Goal: Task Accomplishment & Management: Use online tool/utility

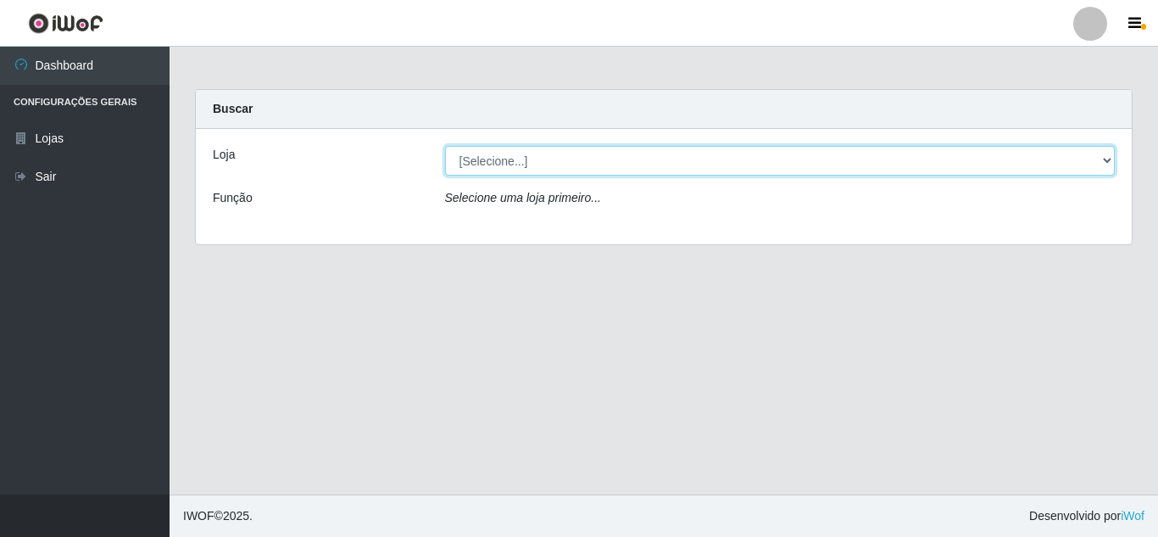
click at [498, 166] on select "[Selecione...] Queiroz Atacadão - [GEOGRAPHIC_DATA]" at bounding box center [780, 161] width 671 height 30
select select "225"
click at [445, 146] on select "[Selecione...] Queiroz Atacadão - [GEOGRAPHIC_DATA]" at bounding box center [780, 161] width 671 height 30
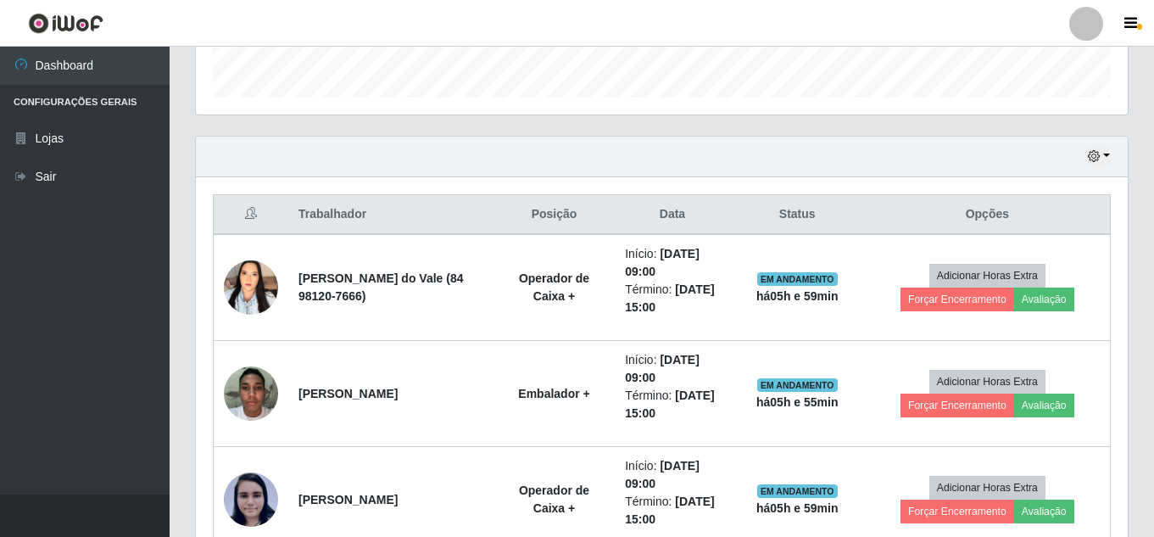
scroll to position [499, 0]
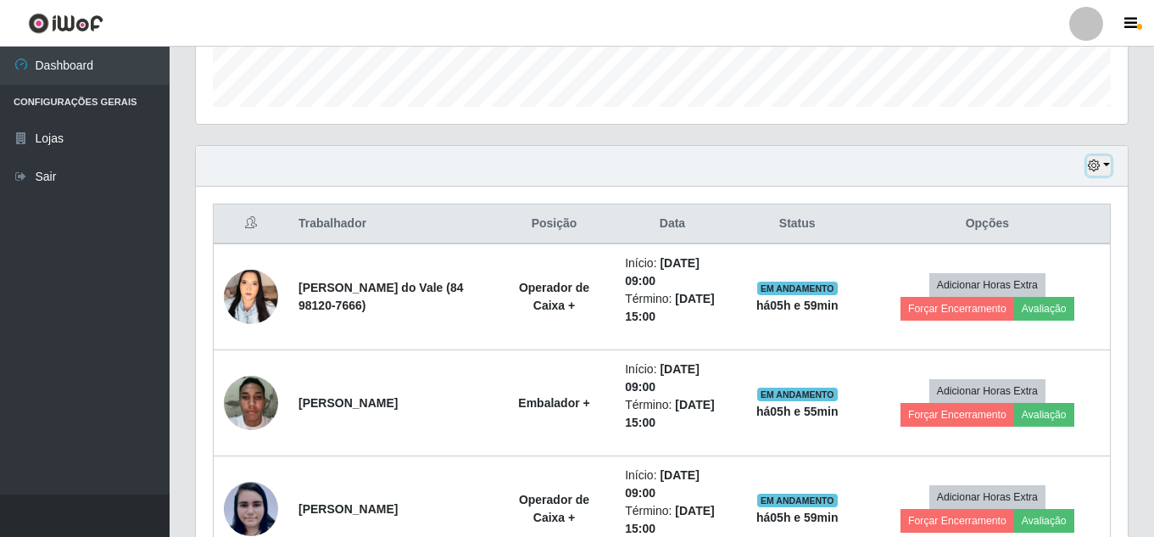
click at [1089, 165] on icon "button" at bounding box center [1094, 165] width 12 height 12
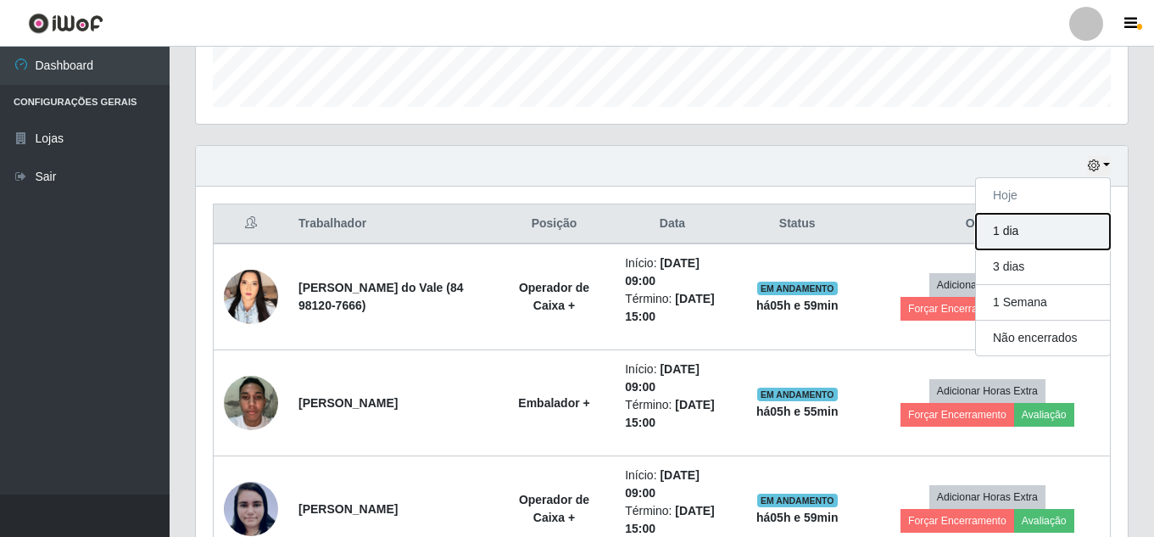
click at [1016, 237] on button "1 dia" at bounding box center [1043, 232] width 134 height 36
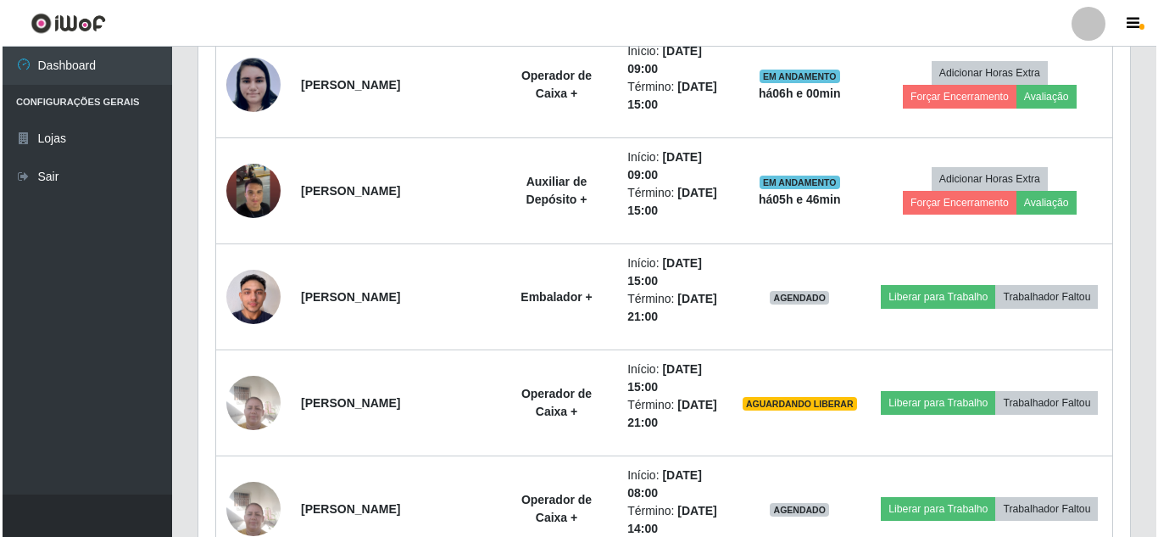
scroll to position [838, 0]
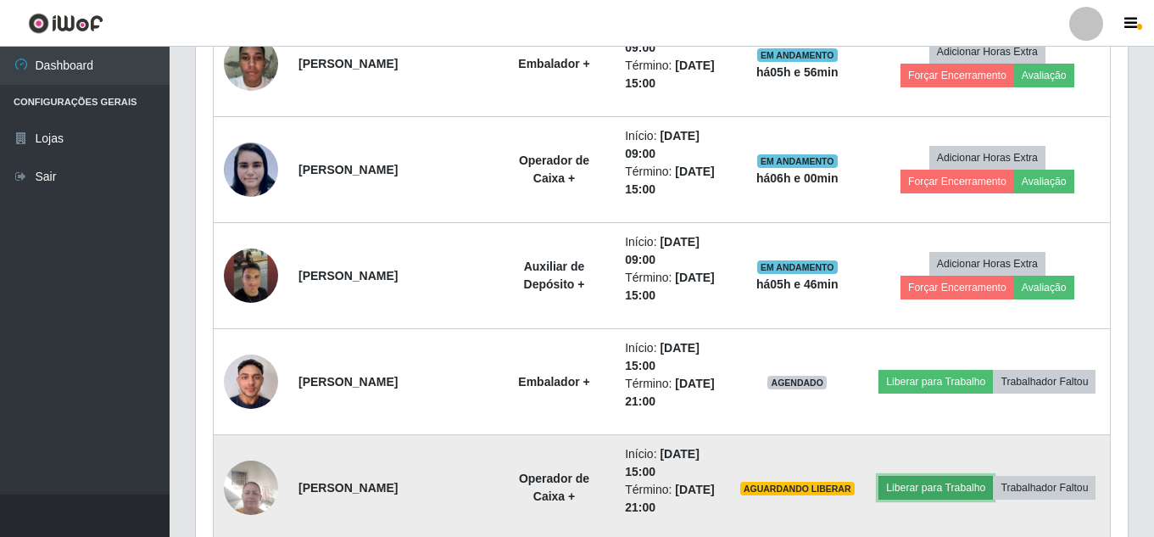
click at [972, 476] on button "Liberar para Trabalho" at bounding box center [935, 488] width 114 height 24
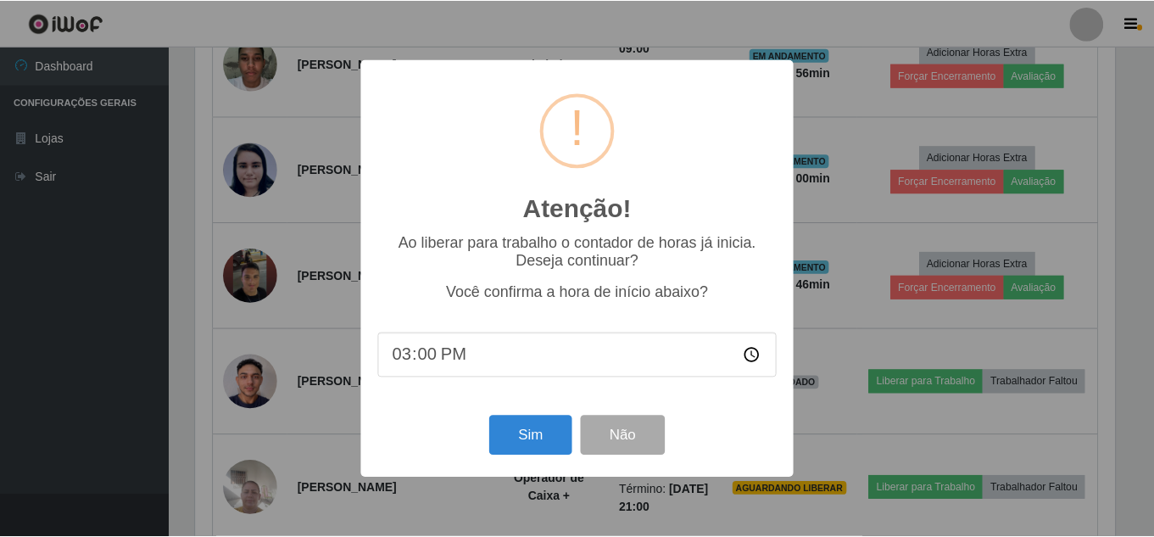
scroll to position [352, 923]
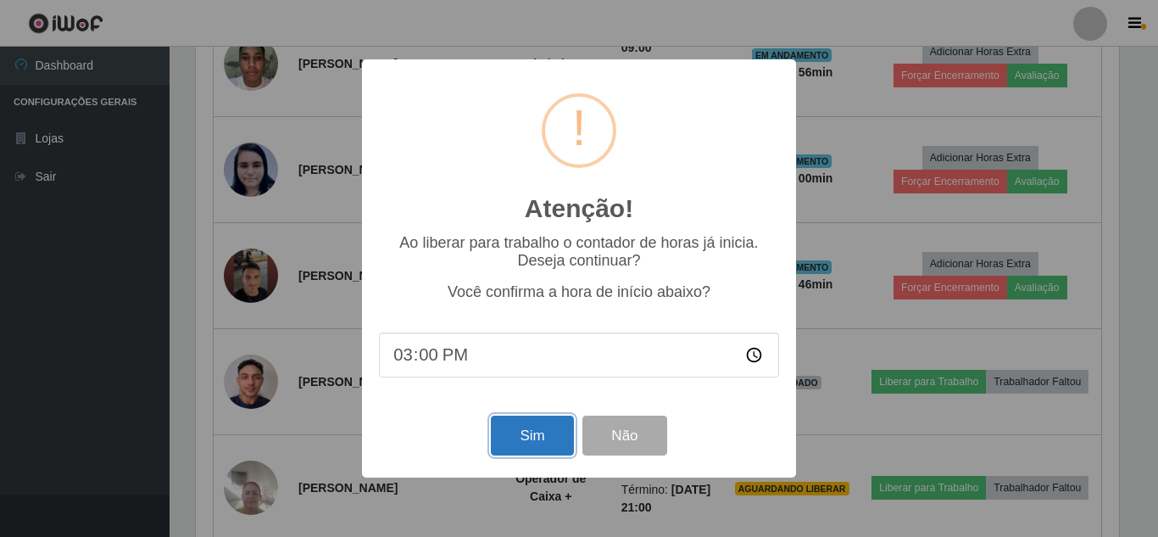
click at [524, 437] on button "Sim" at bounding box center [532, 435] width 82 height 40
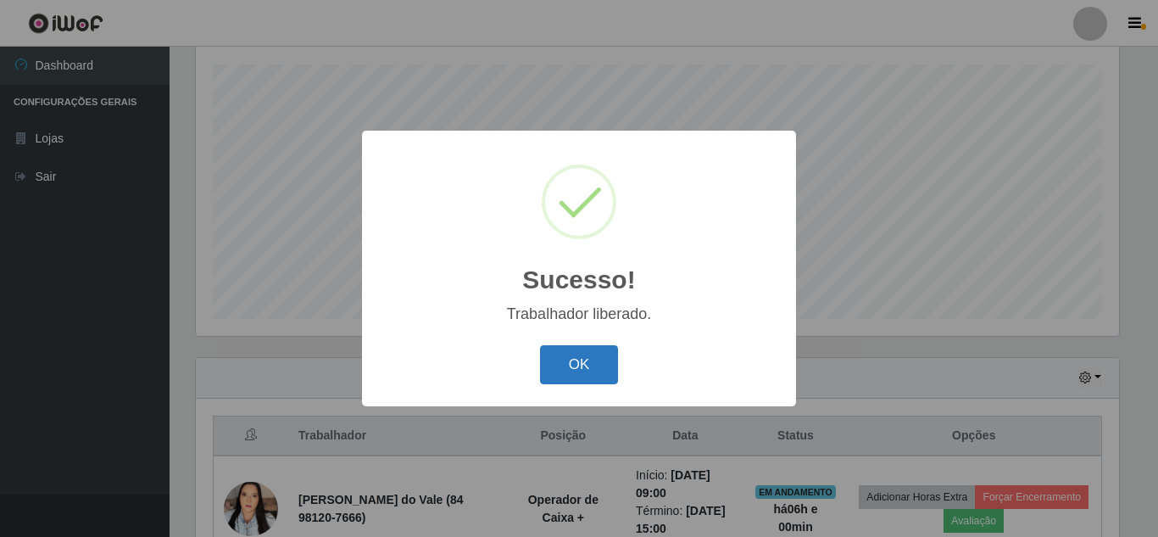
click at [567, 374] on button "OK" at bounding box center [579, 365] width 79 height 40
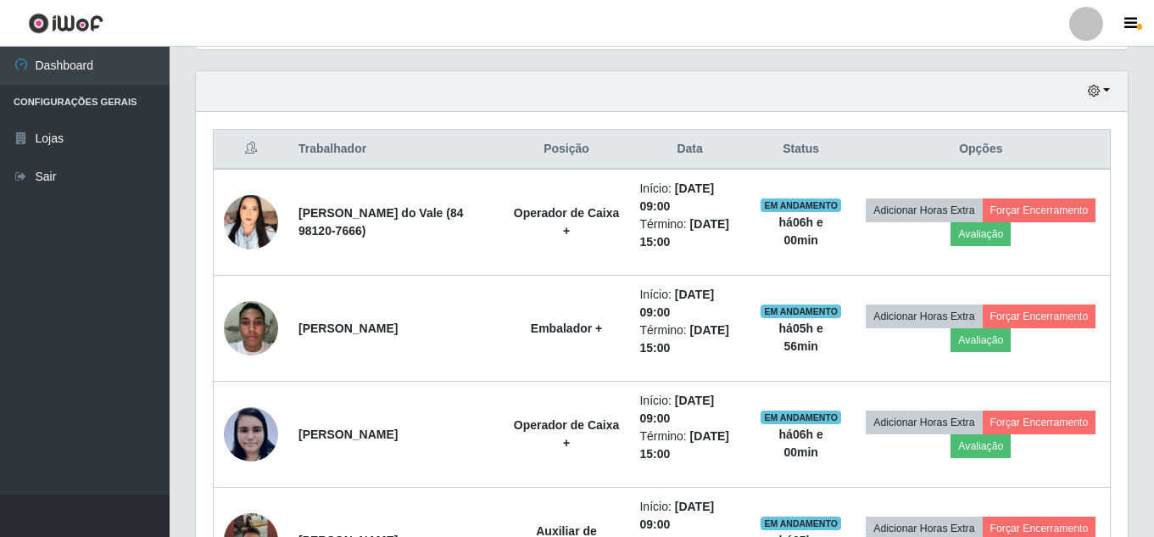
scroll to position [457, 0]
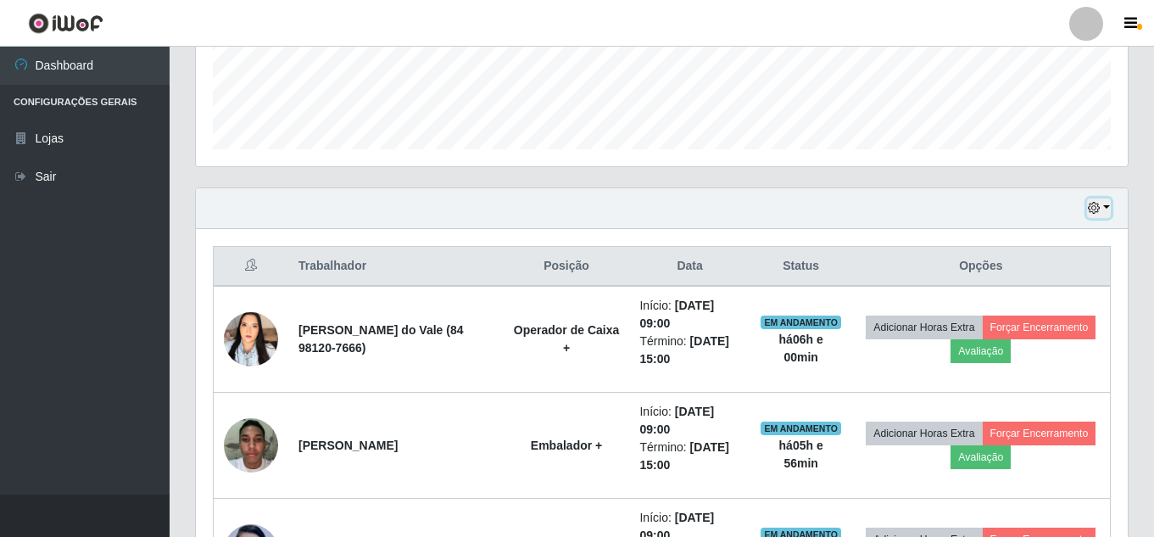
click at [1092, 206] on icon "button" at bounding box center [1094, 208] width 12 height 12
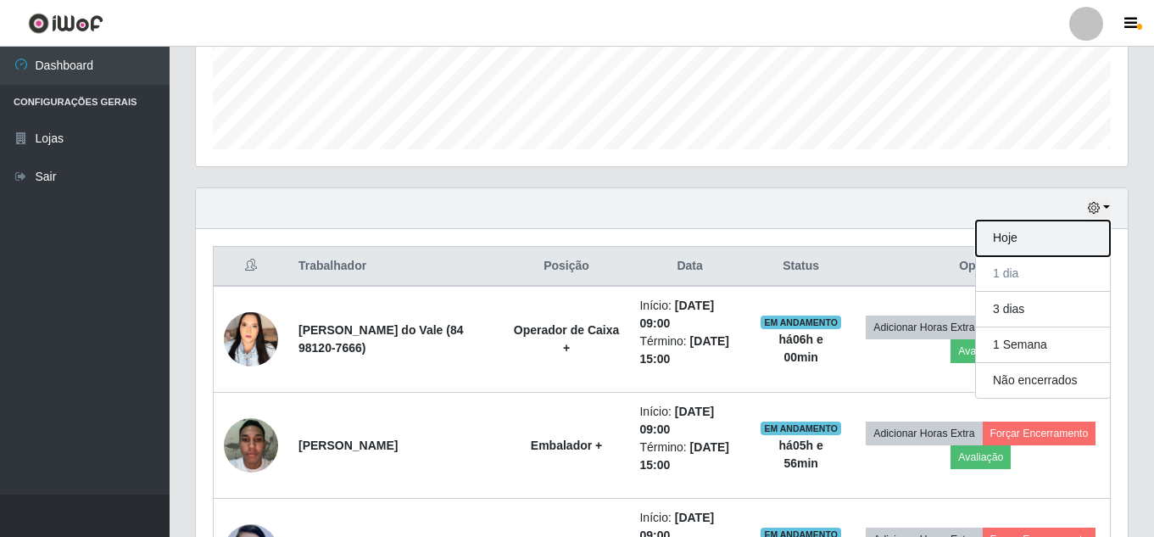
click at [1024, 239] on button "Hoje" at bounding box center [1043, 238] width 134 height 36
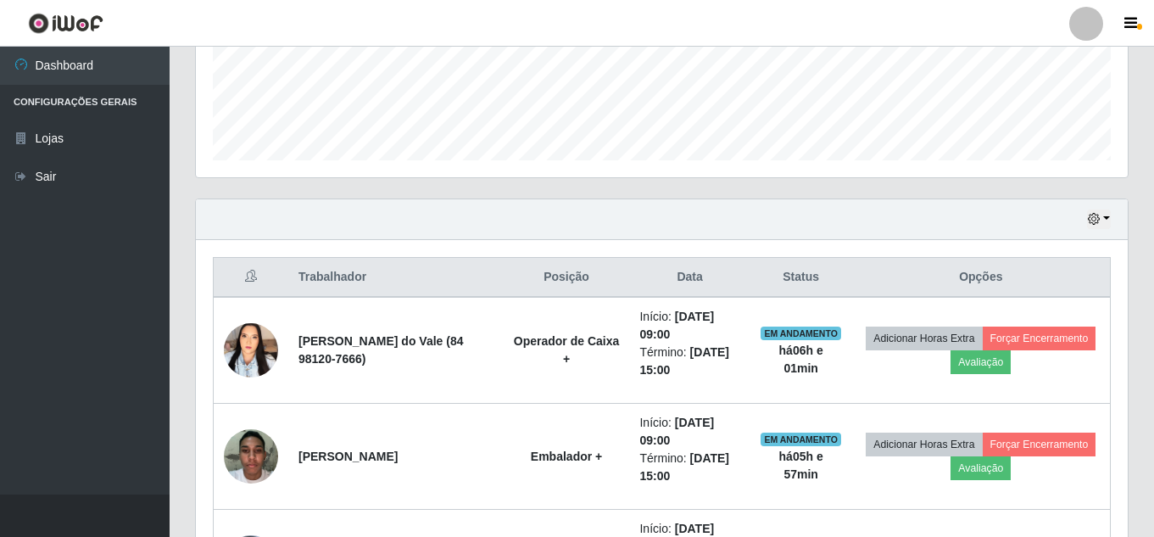
scroll to position [584, 0]
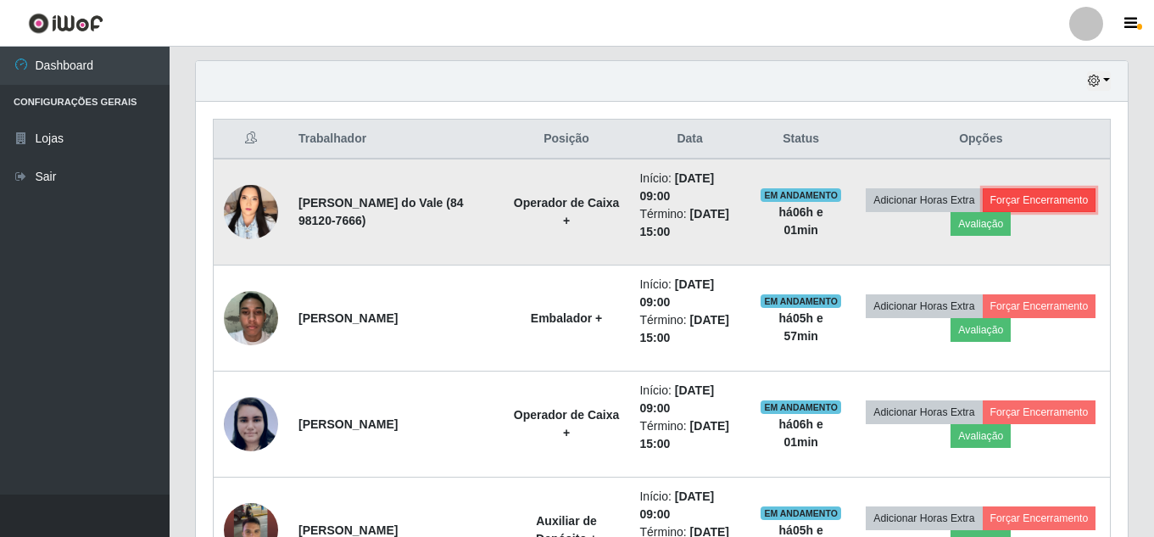
click at [983, 212] on button "Forçar Encerramento" at bounding box center [1040, 200] width 114 height 24
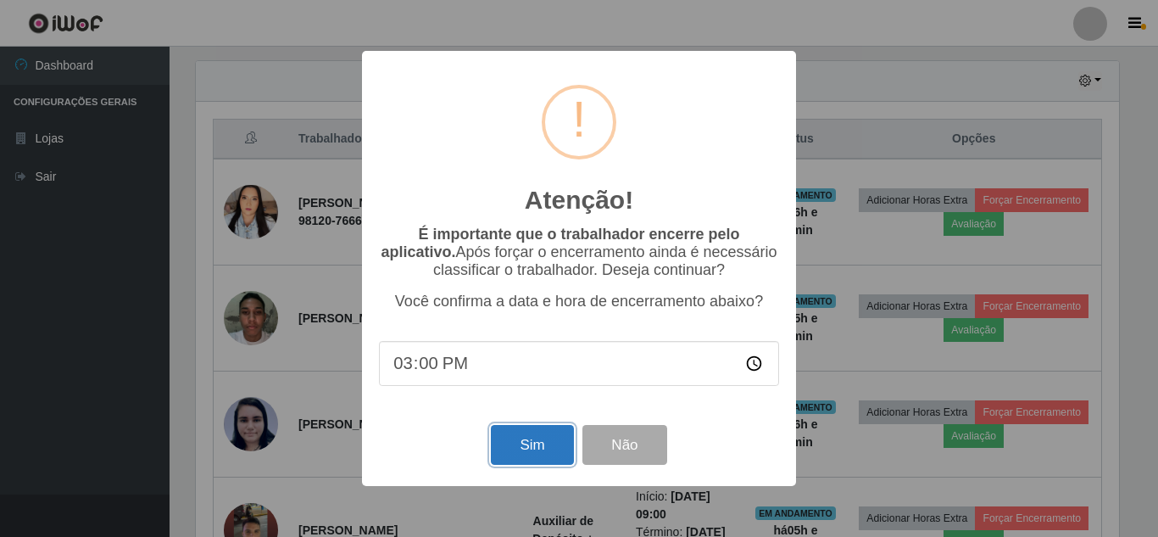
click at [522, 454] on button "Sim" at bounding box center [532, 445] width 82 height 40
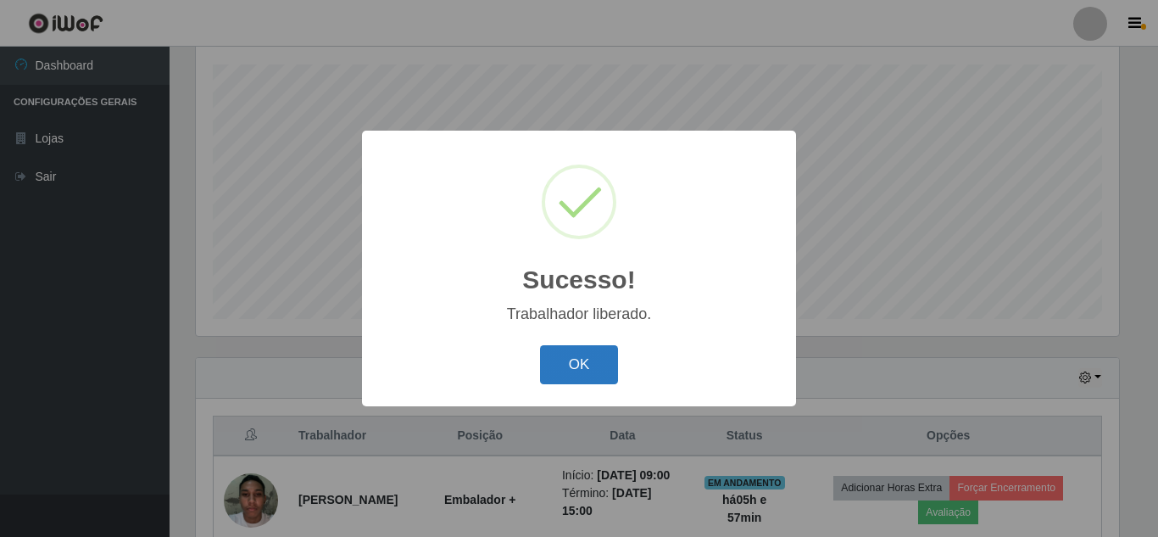
click at [585, 354] on button "OK" at bounding box center [579, 365] width 79 height 40
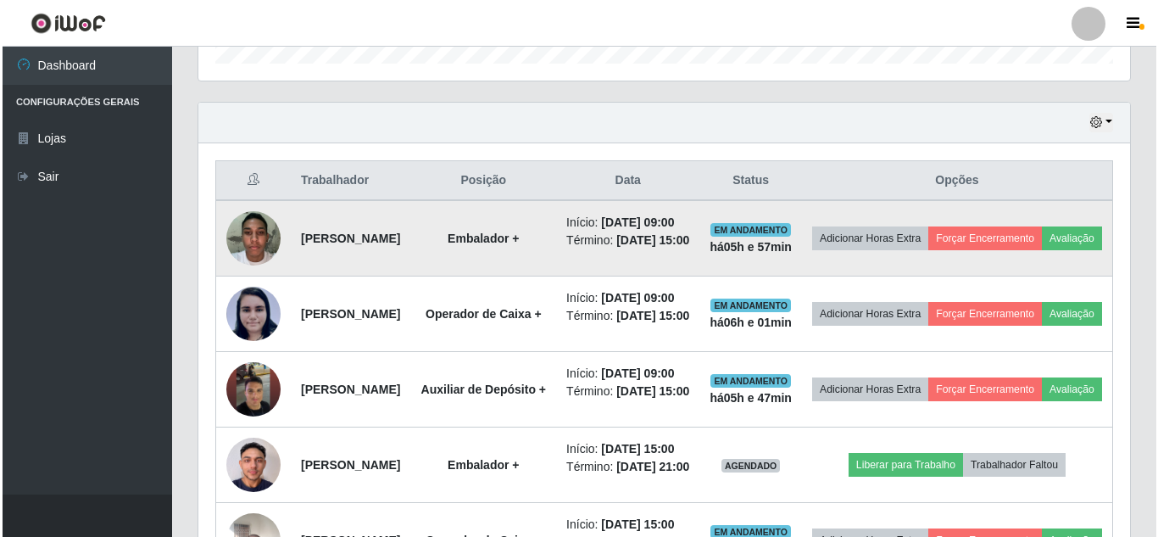
scroll to position [626, 0]
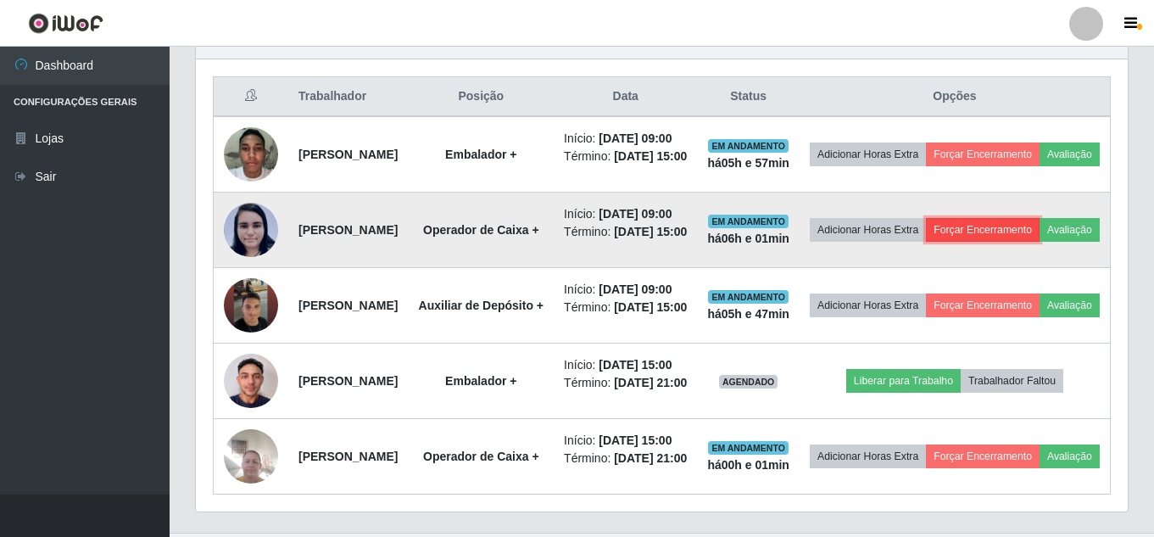
click at [1024, 242] on button "Forçar Encerramento" at bounding box center [983, 230] width 114 height 24
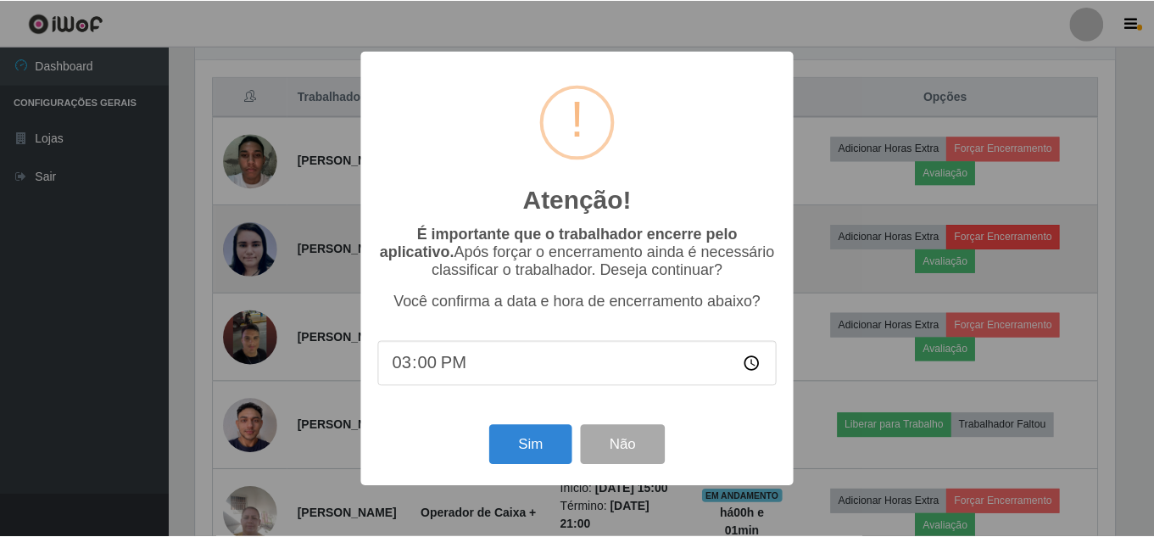
scroll to position [352, 923]
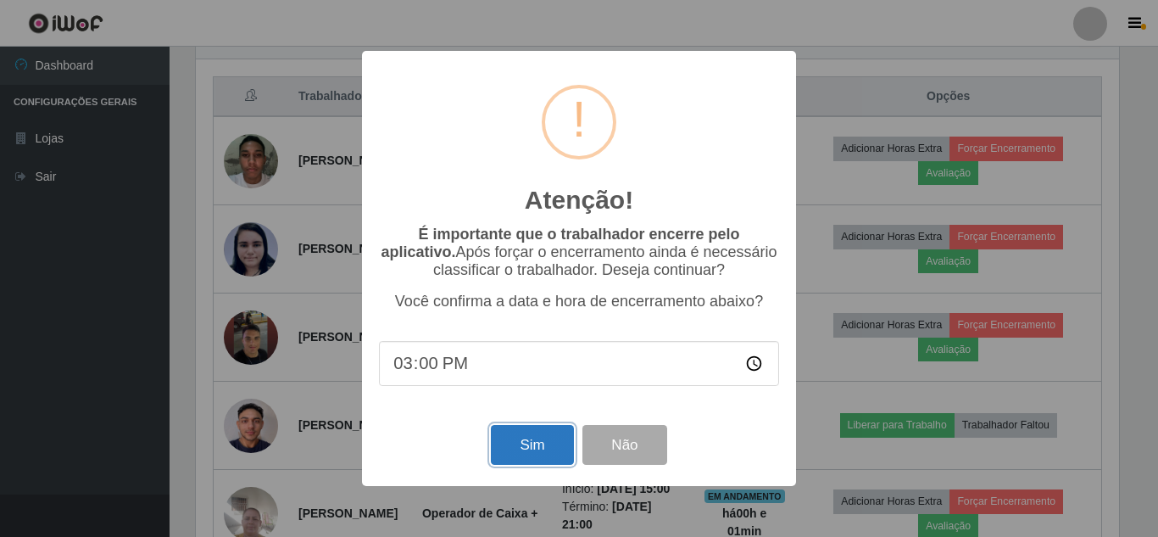
click at [526, 459] on button "Sim" at bounding box center [532, 445] width 82 height 40
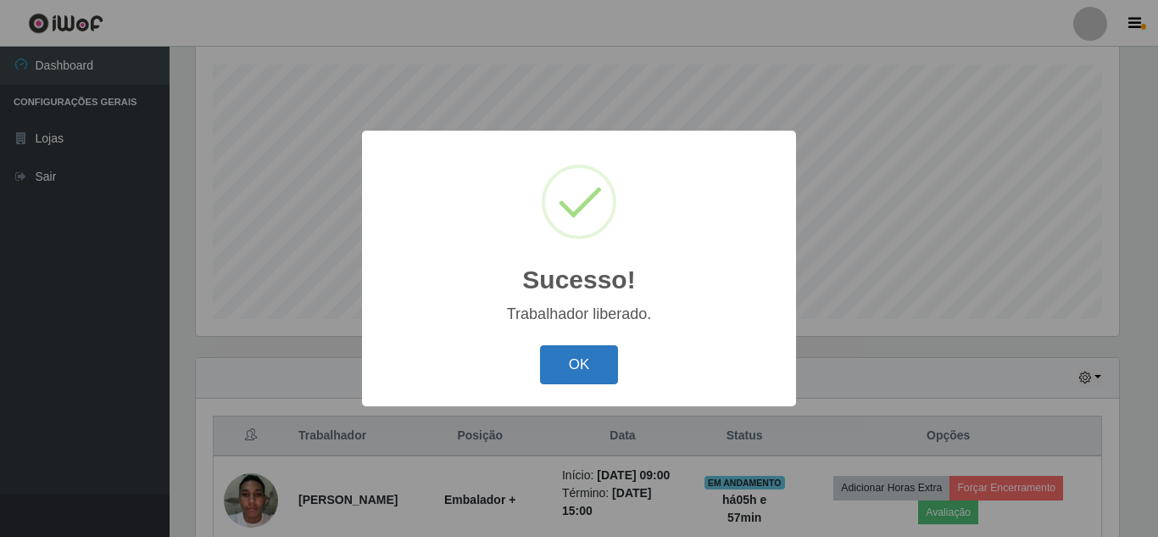
click at [576, 360] on button "OK" at bounding box center [579, 365] width 79 height 40
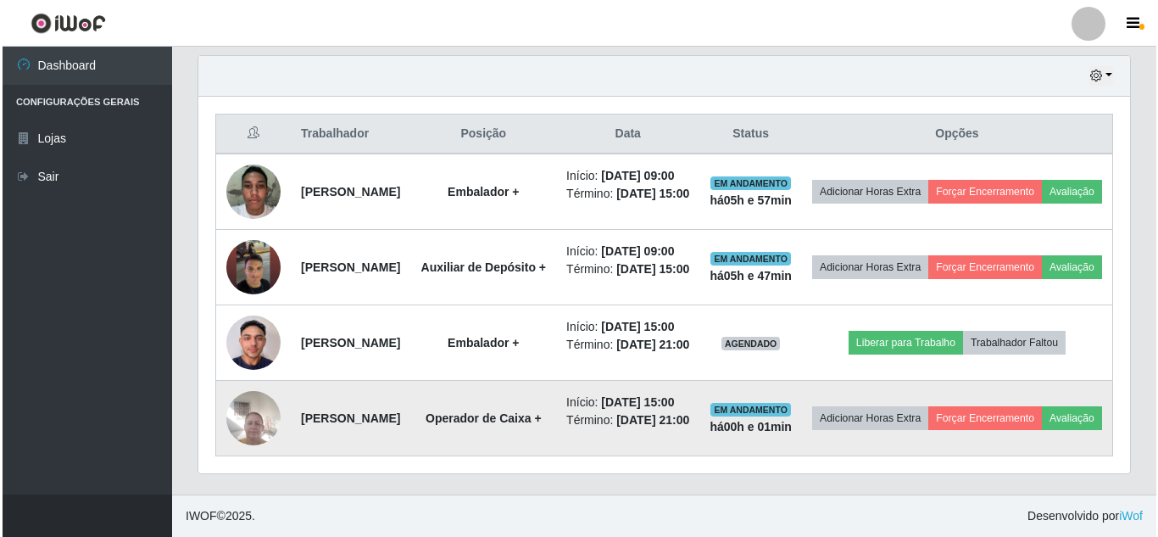
scroll to position [626, 0]
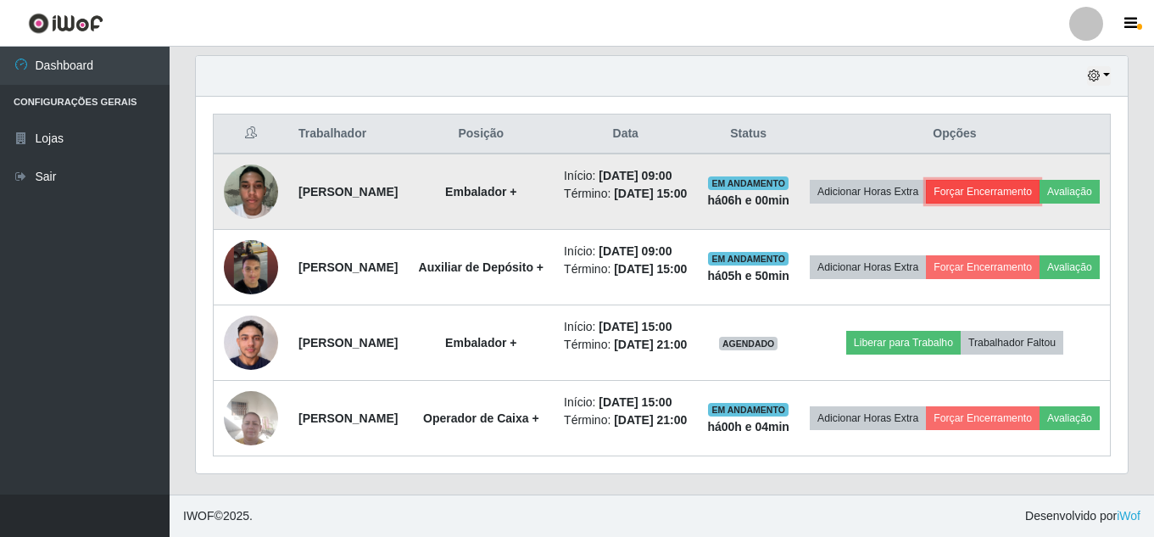
click at [1039, 180] on button "Forçar Encerramento" at bounding box center [983, 192] width 114 height 24
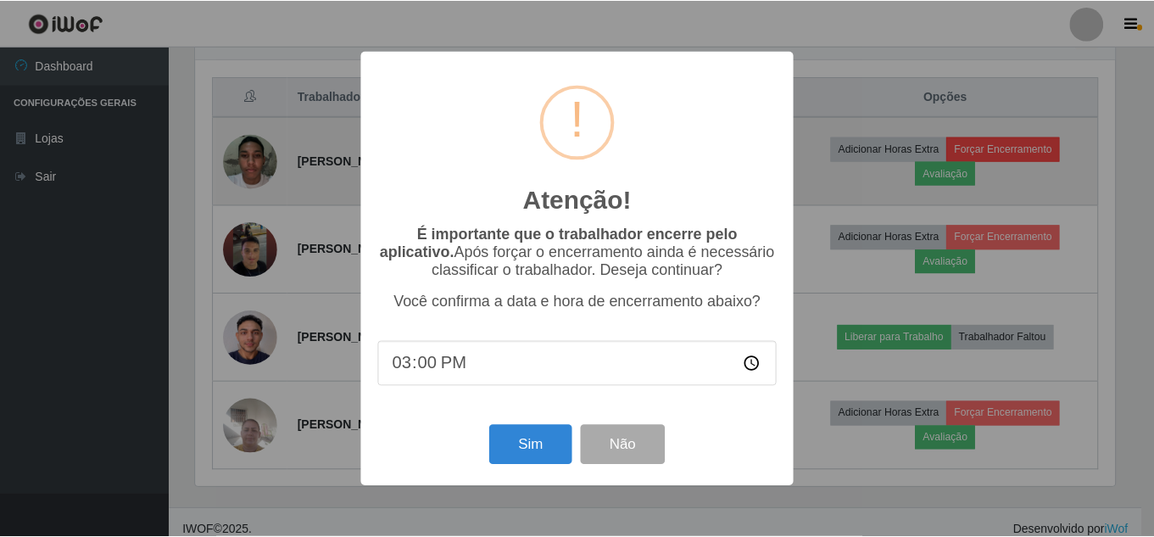
scroll to position [352, 923]
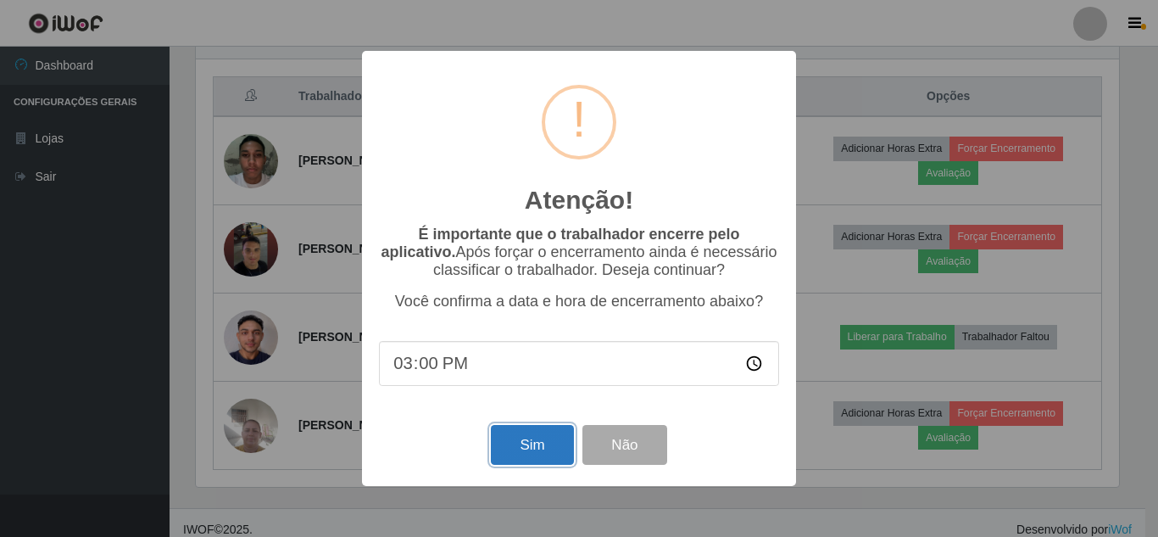
click at [525, 449] on button "Sim" at bounding box center [532, 445] width 82 height 40
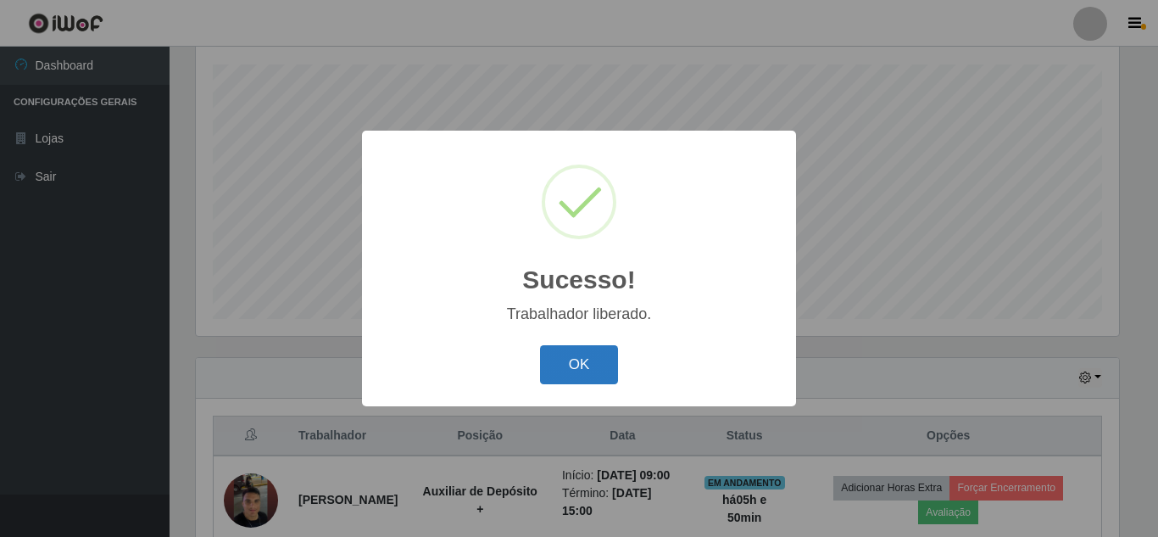
click at [584, 369] on button "OK" at bounding box center [579, 365] width 79 height 40
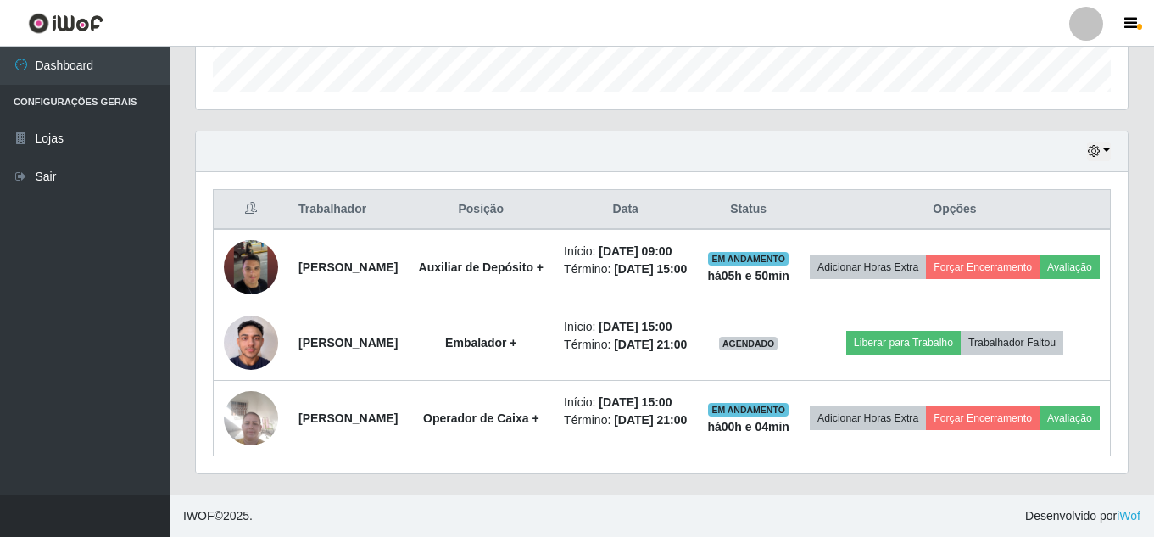
scroll to position [605, 0]
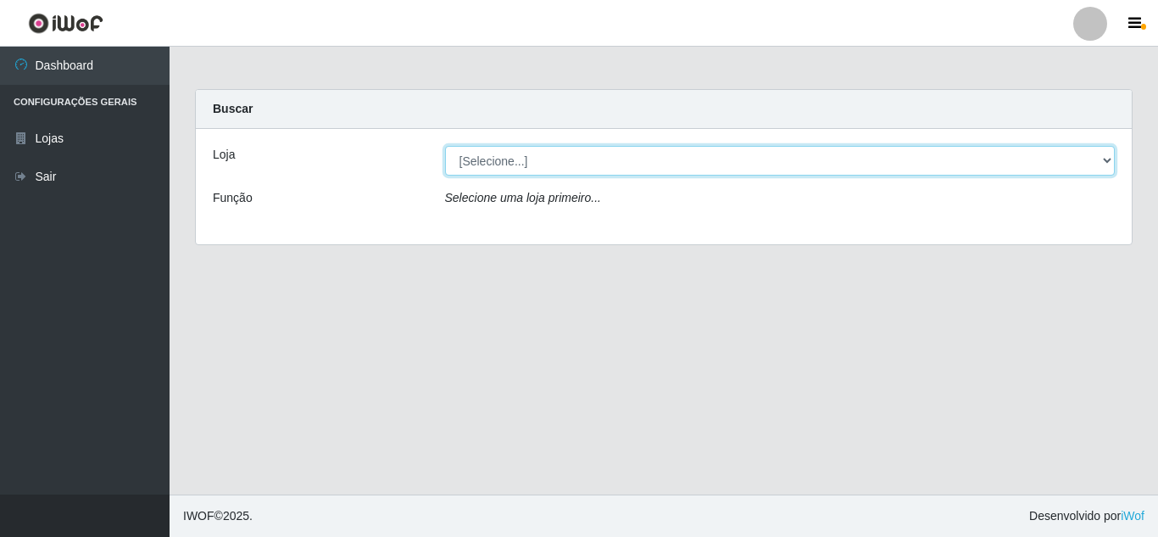
click at [483, 165] on select "[Selecione...] Queiroz Atacadão - [GEOGRAPHIC_DATA]" at bounding box center [780, 161] width 671 height 30
select select "225"
click at [445, 146] on select "[Selecione...] Queiroz Atacadão - [GEOGRAPHIC_DATA]" at bounding box center [780, 161] width 671 height 30
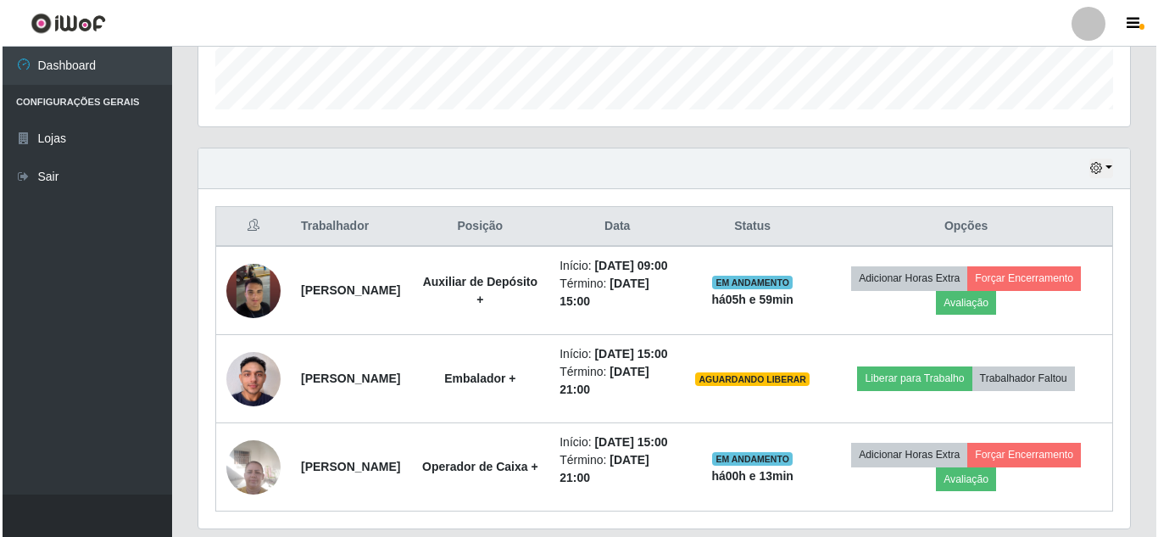
scroll to position [509, 0]
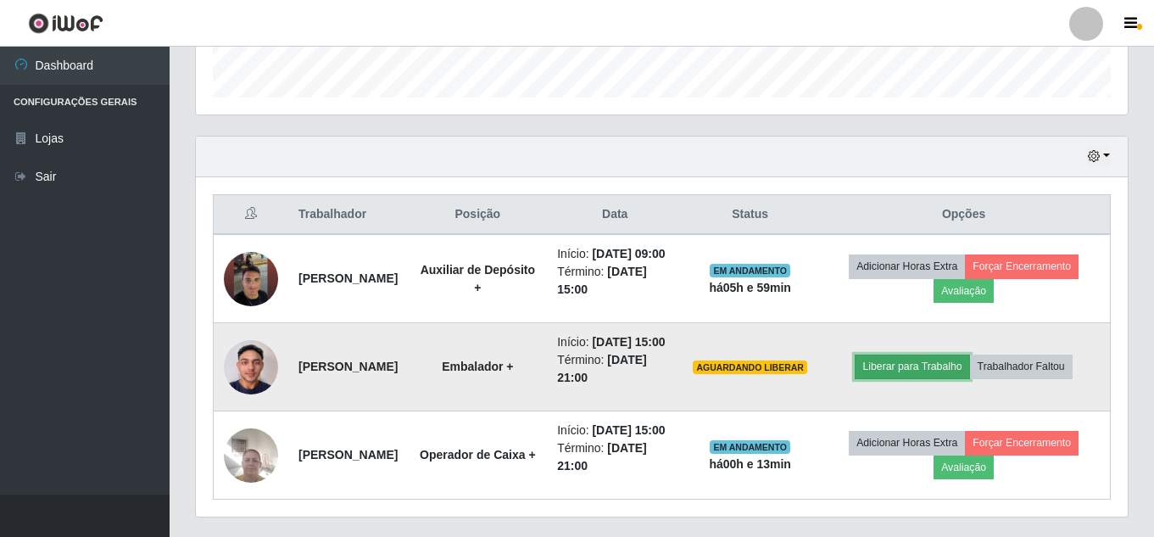
click at [933, 378] on button "Liberar para Trabalho" at bounding box center [912, 366] width 114 height 24
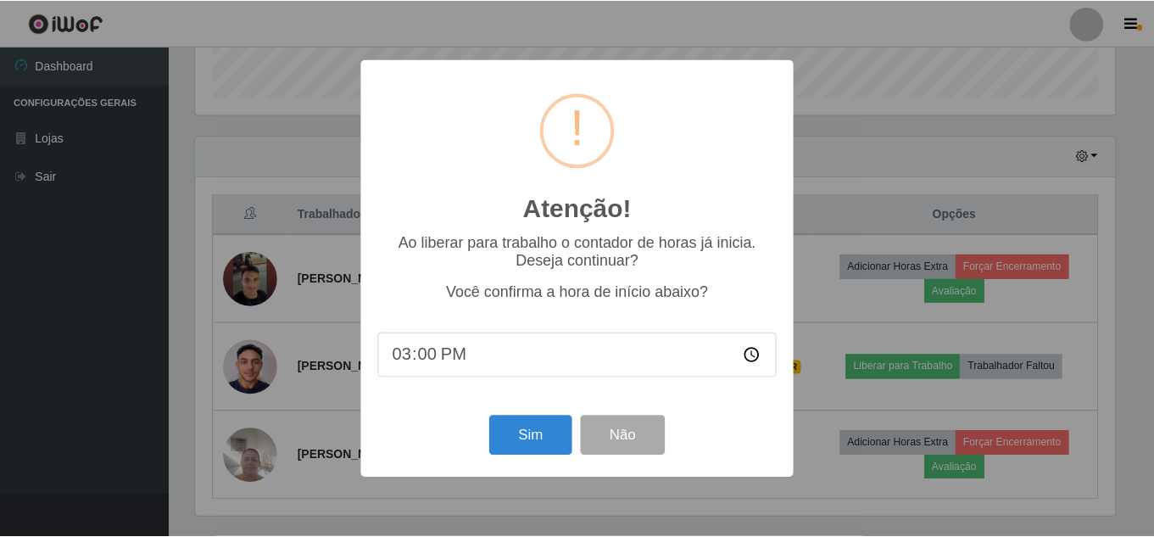
scroll to position [352, 923]
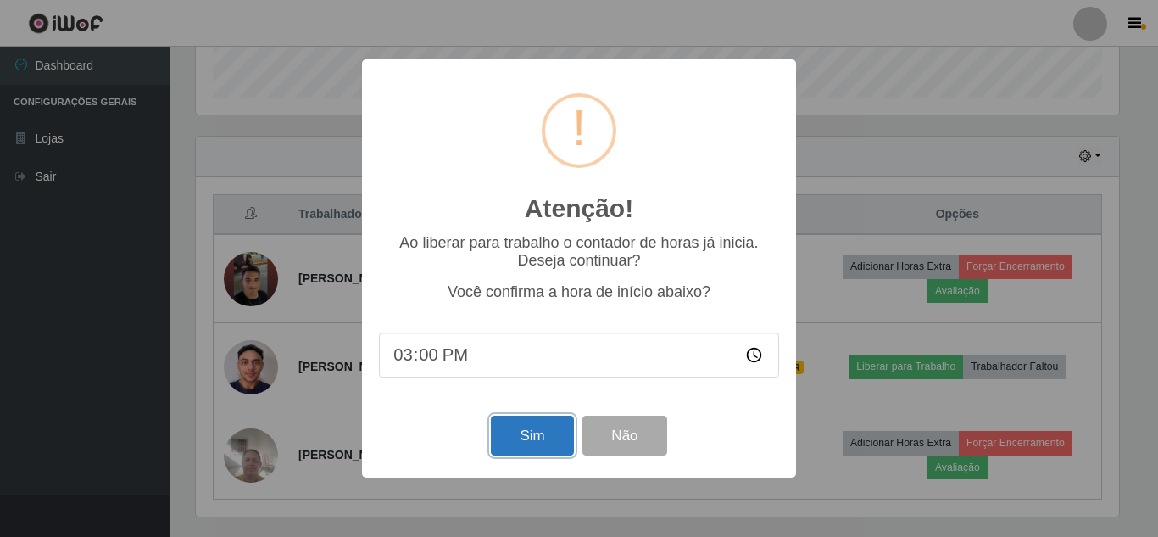
click at [537, 432] on button "Sim" at bounding box center [532, 435] width 82 height 40
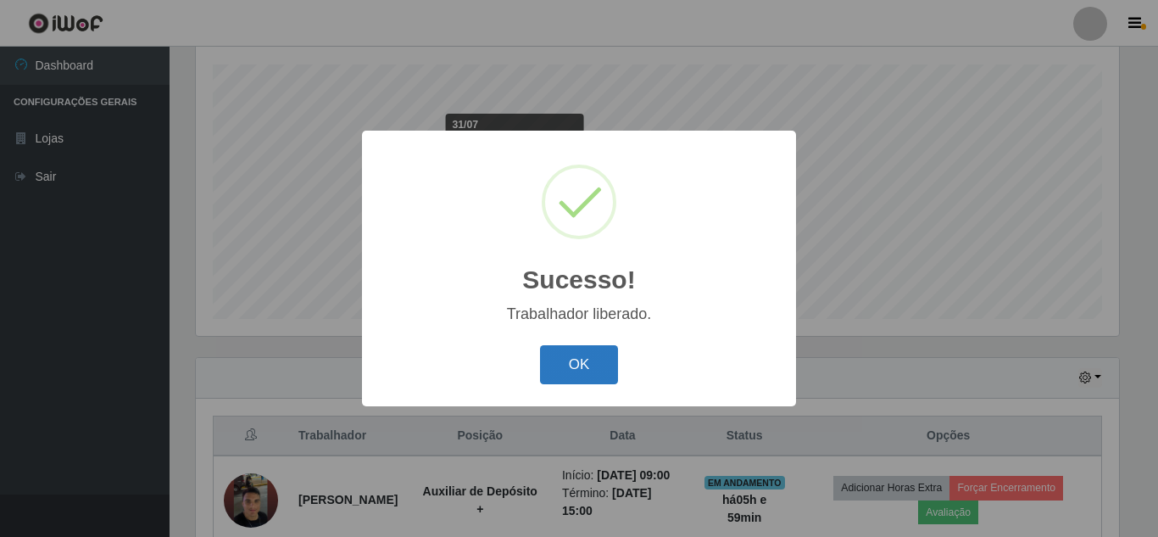
drag, startPoint x: 576, startPoint y: 371, endPoint x: 682, endPoint y: 428, distance: 120.2
click at [576, 371] on button "OK" at bounding box center [579, 365] width 79 height 40
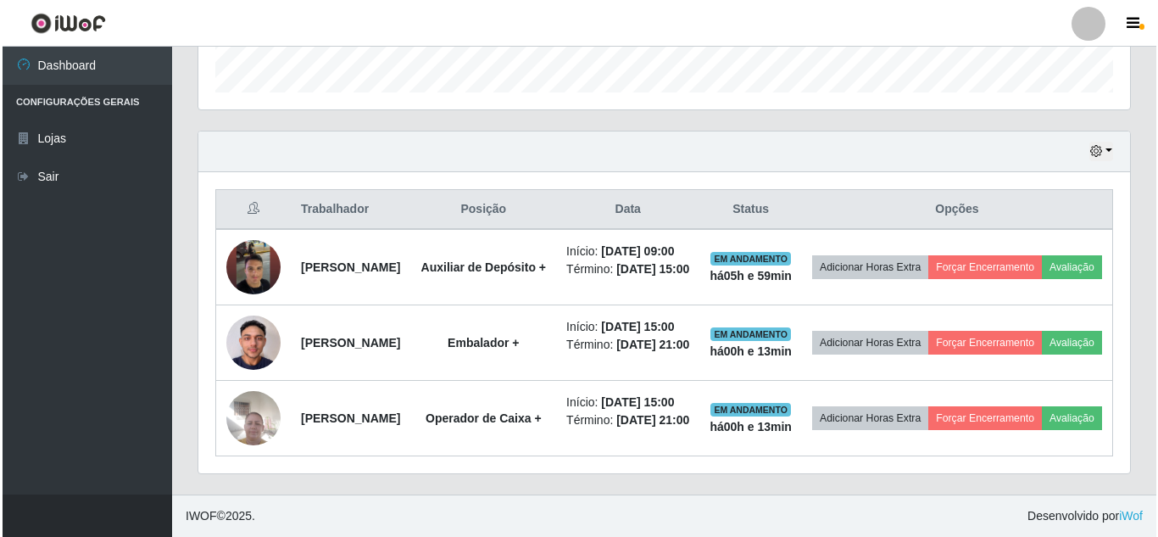
scroll to position [542, 0]
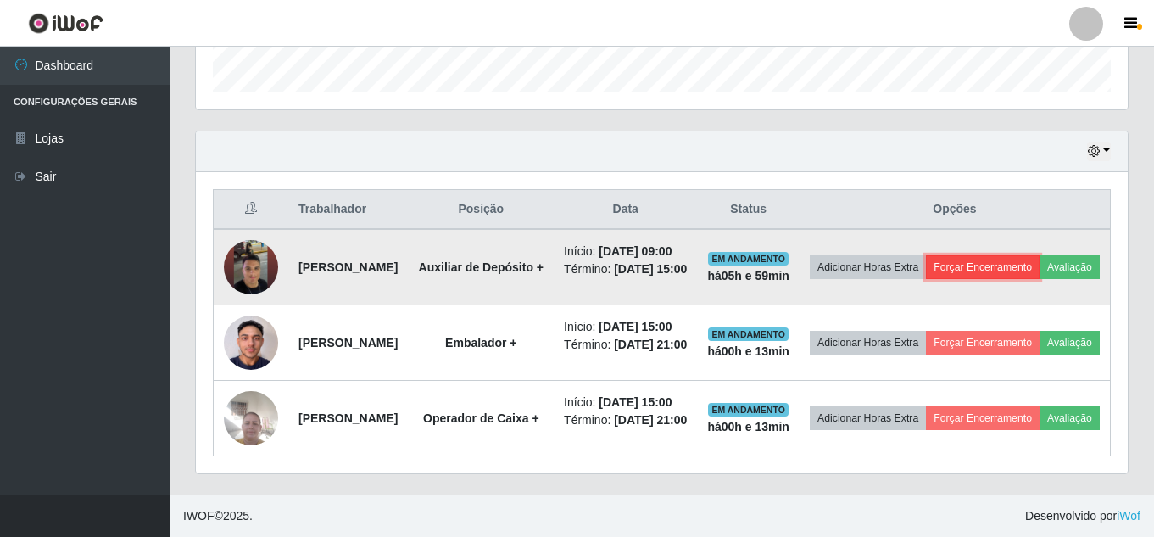
click at [1035, 255] on button "Forçar Encerramento" at bounding box center [983, 267] width 114 height 24
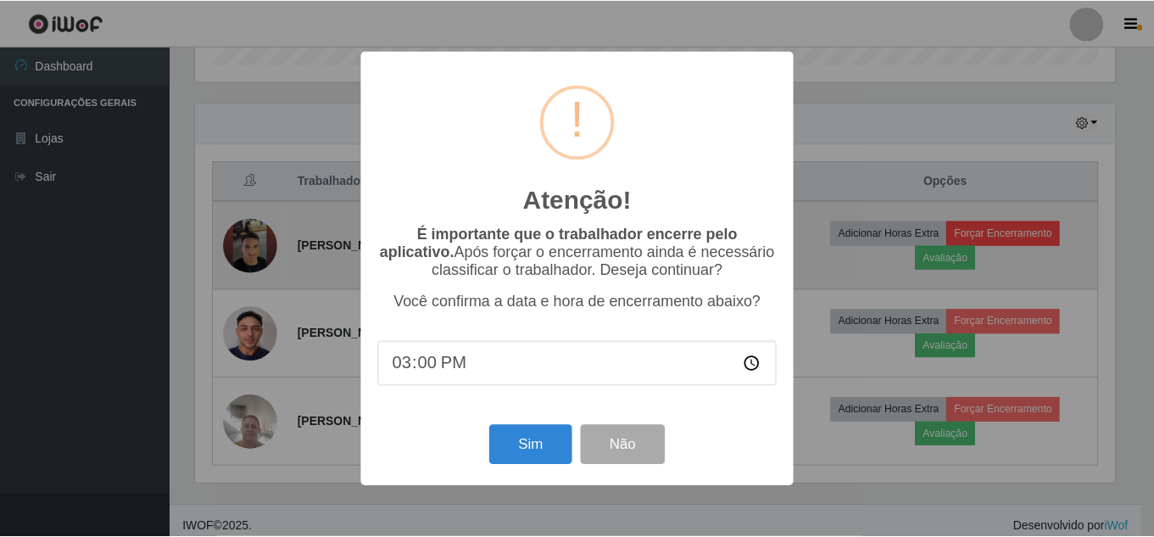
scroll to position [352, 923]
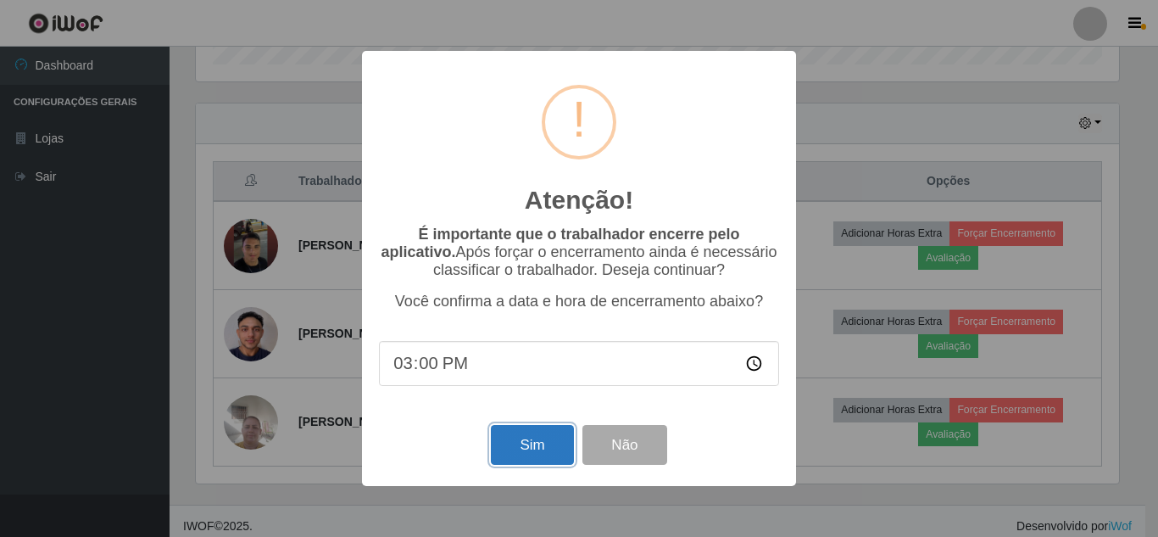
click at [551, 447] on button "Sim" at bounding box center [532, 445] width 82 height 40
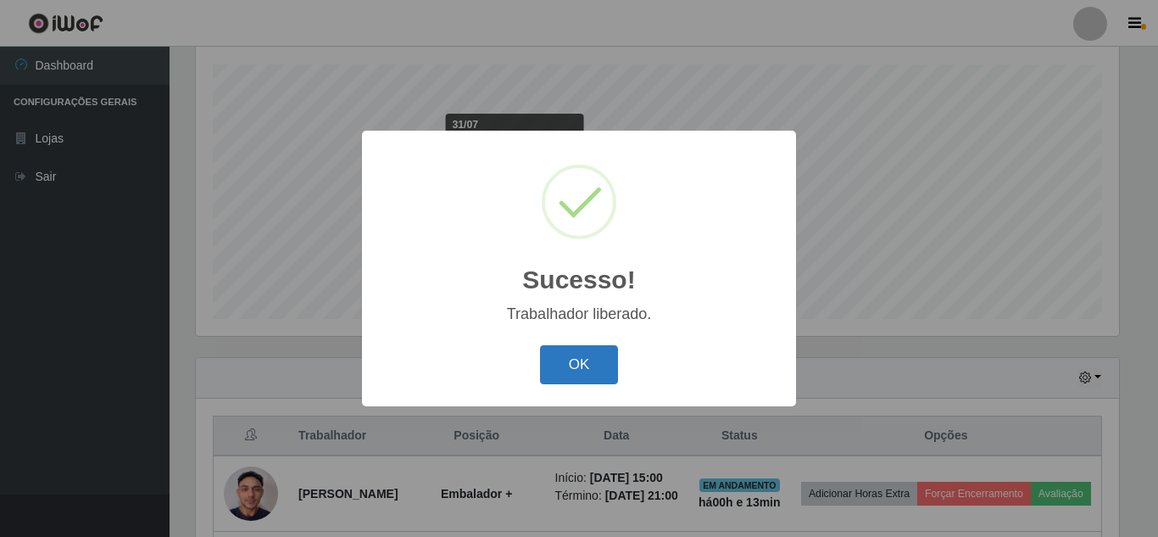
click at [588, 367] on button "OK" at bounding box center [579, 365] width 79 height 40
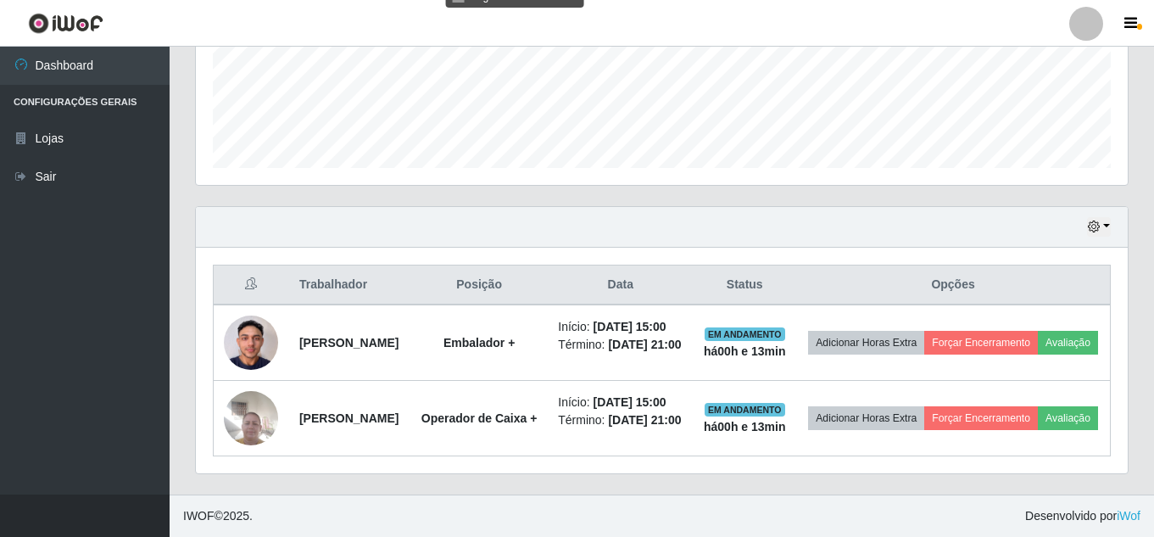
scroll to position [499, 0]
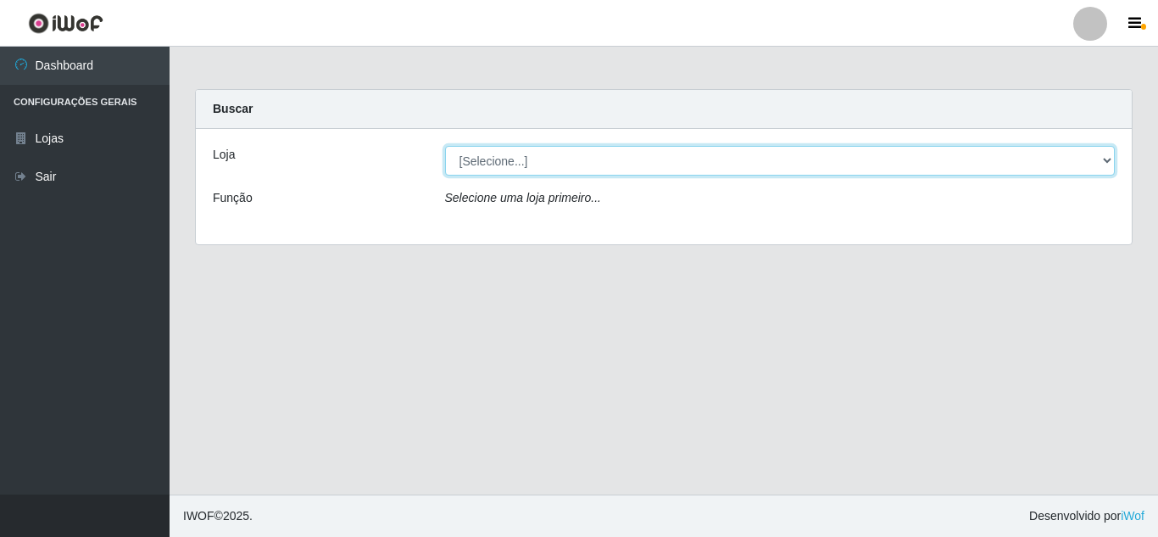
click at [481, 164] on select "[Selecione...] Queiroz Atacadão - [GEOGRAPHIC_DATA]" at bounding box center [780, 161] width 671 height 30
select select "225"
click at [445, 146] on select "[Selecione...] Queiroz Atacadão - [GEOGRAPHIC_DATA]" at bounding box center [780, 161] width 671 height 30
